Goal: Task Accomplishment & Management: Manage account settings

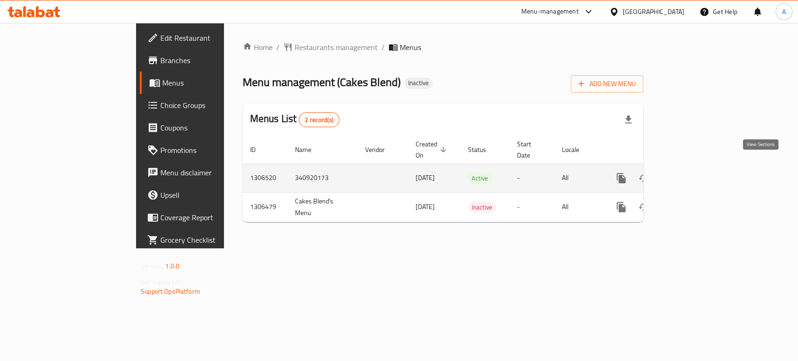
click at [693, 174] on icon "enhanced table" at bounding box center [688, 178] width 8 height 8
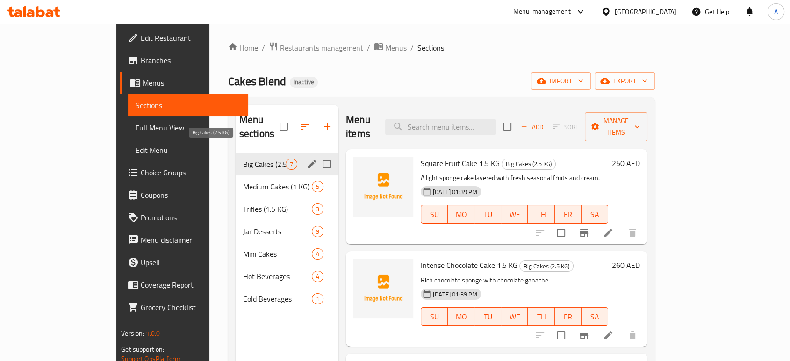
click at [243, 158] on span "Big Cakes (2.5 KG)" at bounding box center [264, 163] width 43 height 11
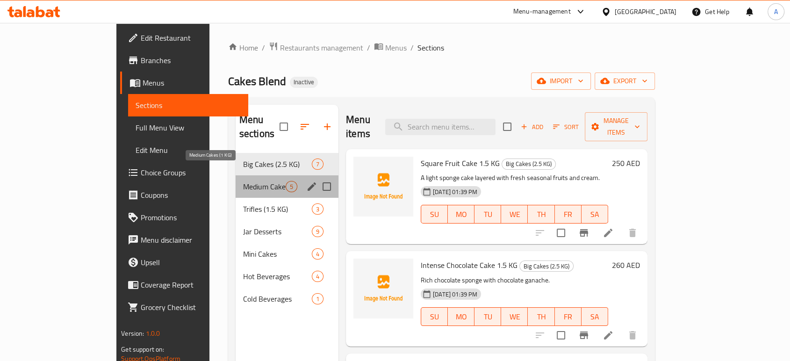
click at [243, 181] on span "Medium Cakes (1 KG)" at bounding box center [264, 186] width 43 height 11
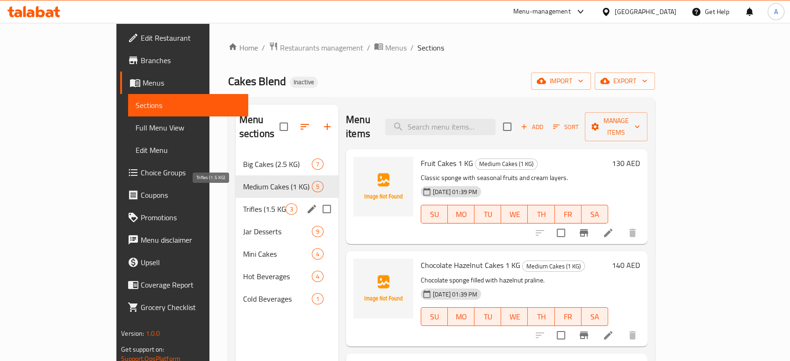
click at [243, 203] on span "Trifles (1.5 KG)" at bounding box center [264, 208] width 43 height 11
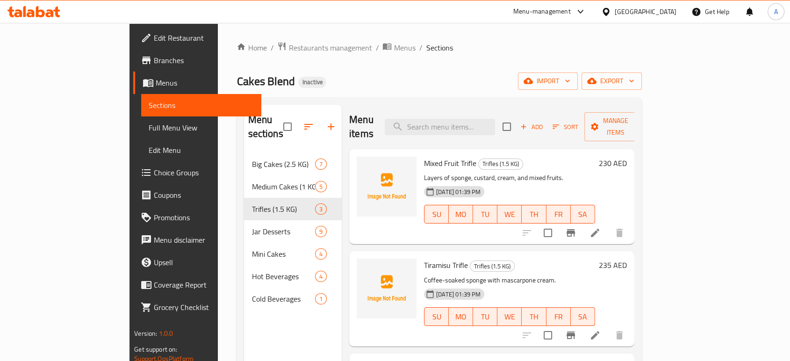
click at [149, 128] on span "Full Menu View" at bounding box center [201, 127] width 105 height 11
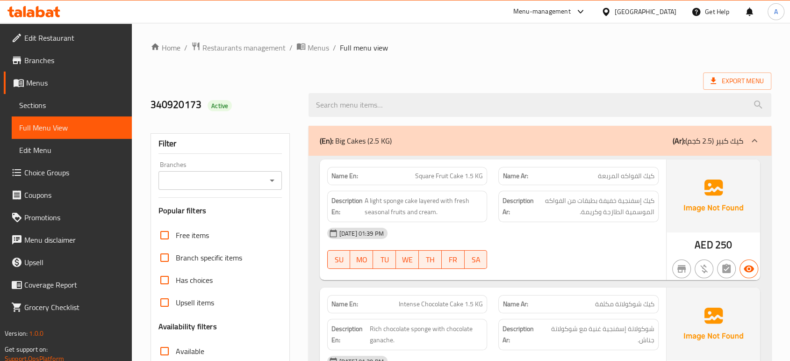
click at [587, 51] on ol "Home / Restaurants management / Menus / Full menu view" at bounding box center [461, 48] width 621 height 12
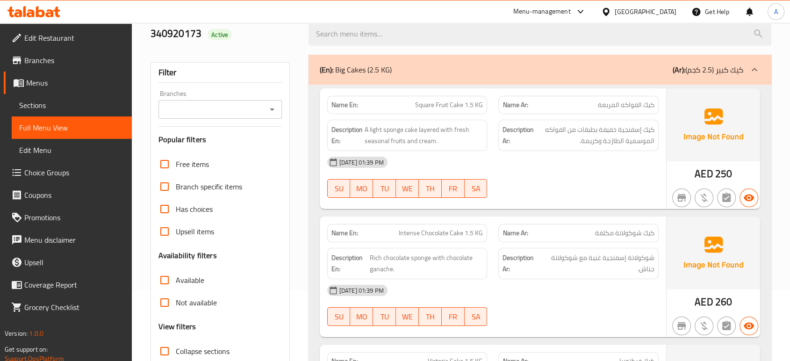
scroll to position [19, 0]
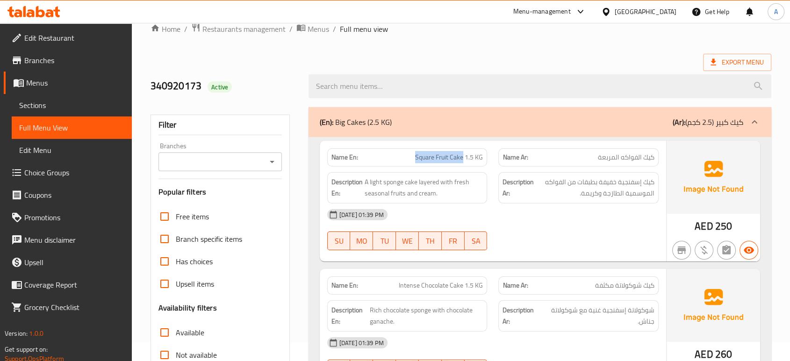
drag, startPoint x: 463, startPoint y: 158, endPoint x: 392, endPoint y: 150, distance: 72.0
click at [392, 150] on div "Name En: Square Fruit Cake 1.5 KG" at bounding box center [407, 157] width 160 height 18
copy span "Square Fruit Cake"
drag, startPoint x: 463, startPoint y: 287, endPoint x: 381, endPoint y: 289, distance: 81.4
click at [381, 289] on p "Name En: Intense Chocolate Cake 1.5 KG" at bounding box center [407, 286] width 152 height 10
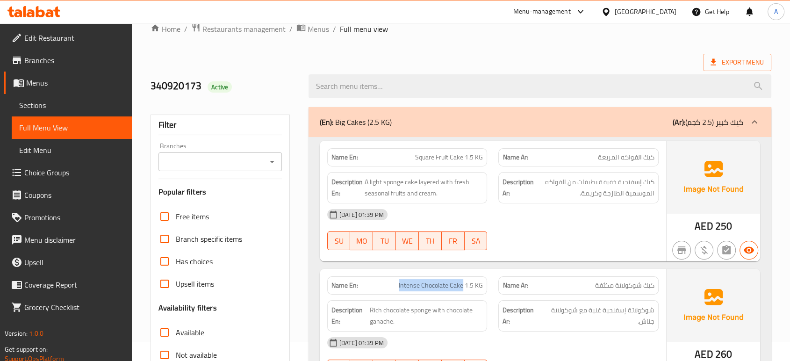
copy span "Intense Chocolate Cake"
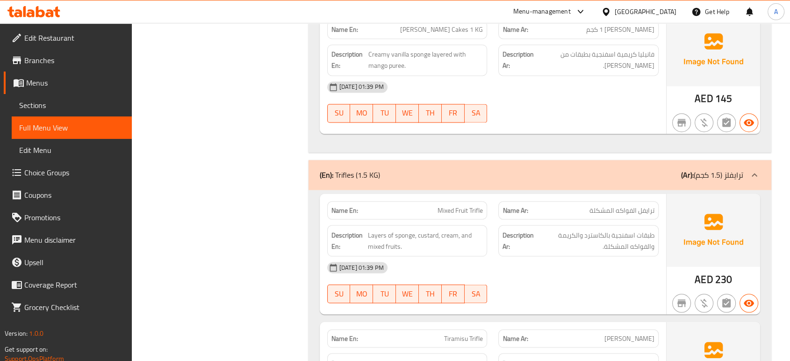
scroll to position [1602, 0]
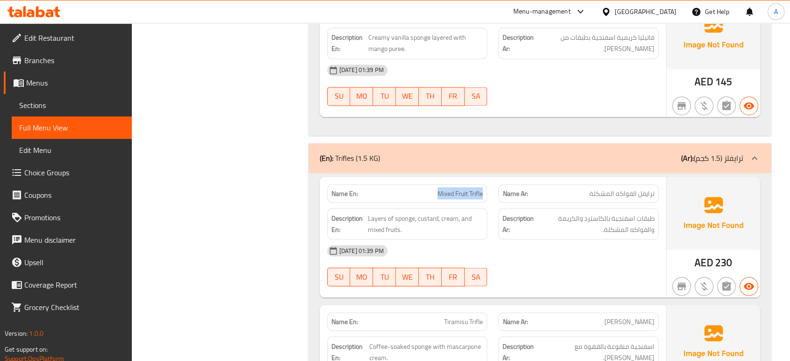
drag, startPoint x: 438, startPoint y: 193, endPoint x: 470, endPoint y: 182, distance: 34.3
copy span "Mixed Fruit Trifle"
drag, startPoint x: 444, startPoint y: 319, endPoint x: 481, endPoint y: 317, distance: 37.0
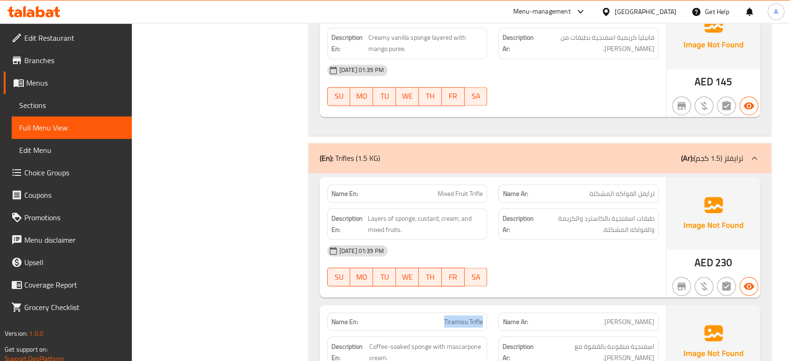
copy span "Tiramisu Trifle"
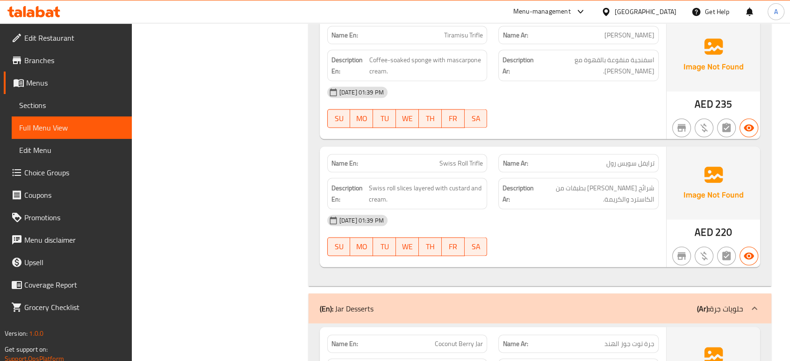
scroll to position [1905, 0]
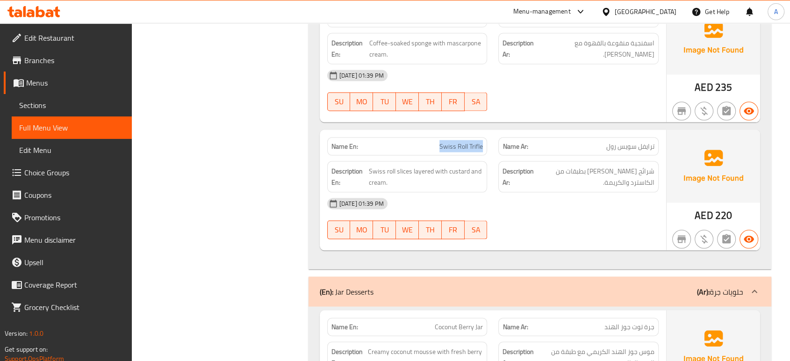
drag, startPoint x: 439, startPoint y: 144, endPoint x: 487, endPoint y: 145, distance: 48.2
copy span "Swiss Roll Trifle"
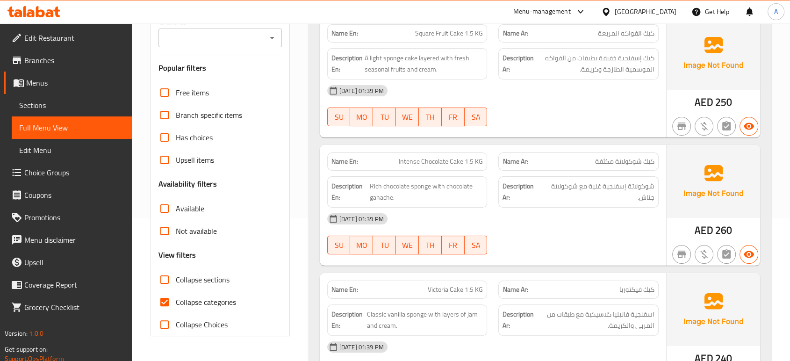
scroll to position [0, 0]
